Goal: Task Accomplishment & Management: Manage account settings

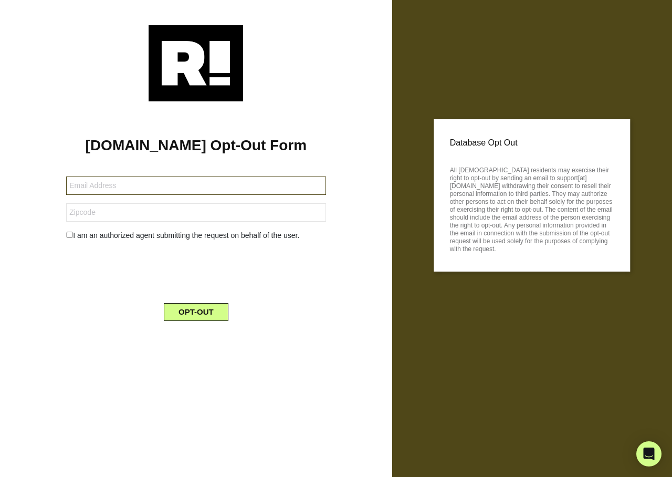
type input "[EMAIL_ADDRESS][DOMAIN_NAME]"
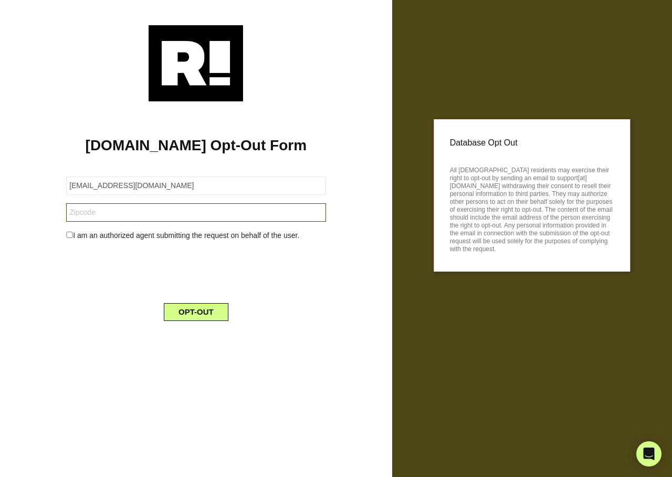
type input "95627"
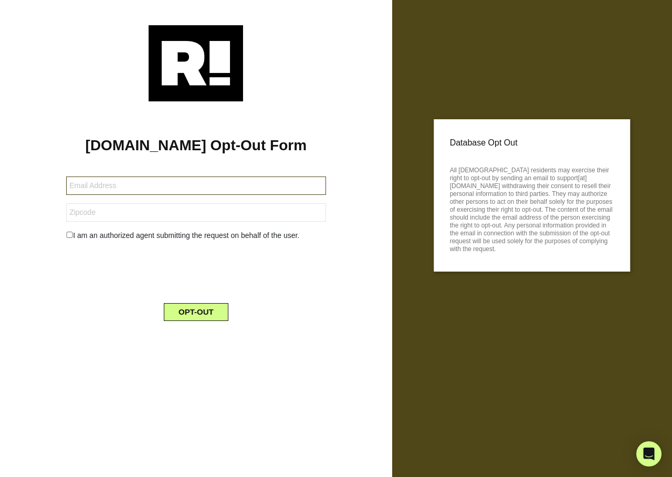
type input "[EMAIL_ADDRESS][DOMAIN_NAME]"
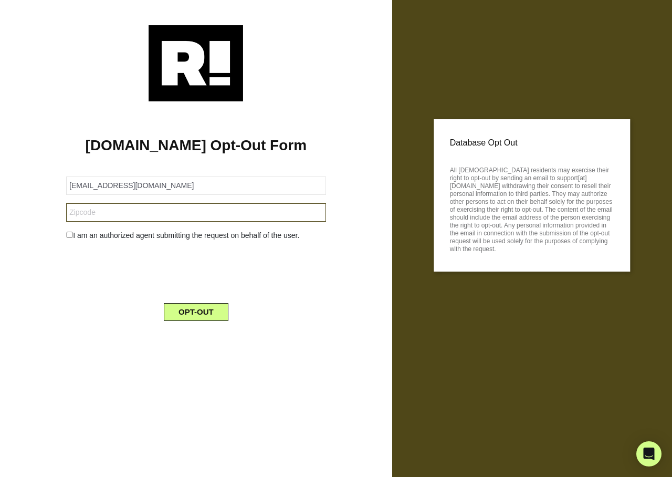
type input "30660"
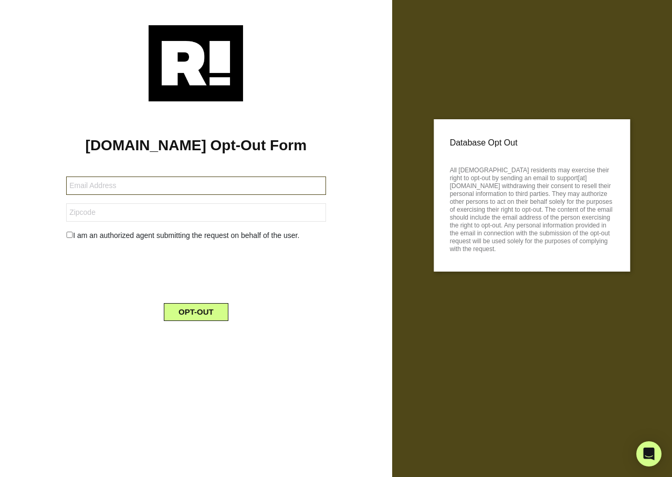
type input "[EMAIL_ADDRESS][DOMAIN_NAME]"
type input "60056"
type input "[EMAIL_ADDRESS][DOMAIN_NAME]"
type input "98512"
